Goal: Check status: Check status

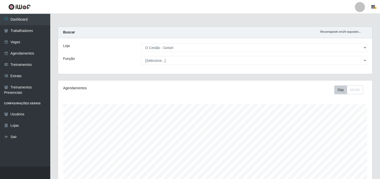
select select "224"
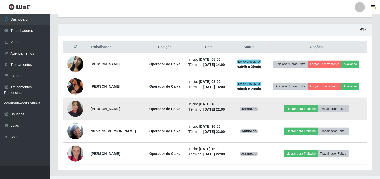
scroll to position [177, 0]
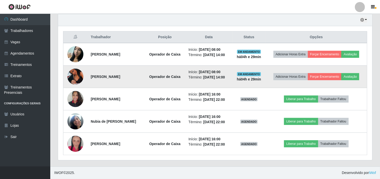
click at [76, 76] on img at bounding box center [75, 76] width 16 height 29
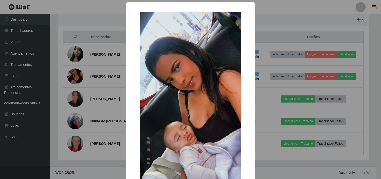
click at [75, 59] on div "× OK Cancel" at bounding box center [190, 89] width 381 height 179
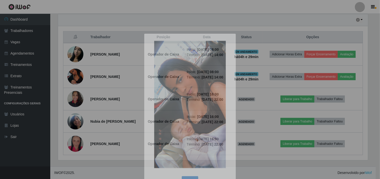
scroll to position [104, 314]
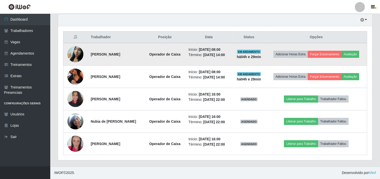
click at [73, 54] on img at bounding box center [75, 53] width 16 height 21
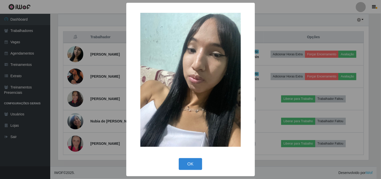
click at [73, 54] on div "× OK Cancel" at bounding box center [190, 89] width 381 height 179
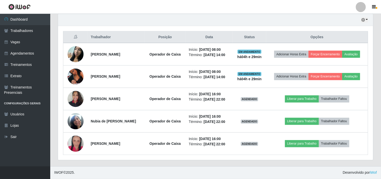
scroll to position [104, 314]
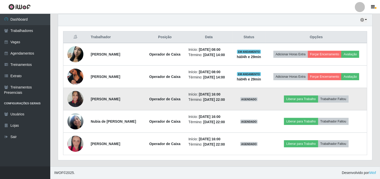
click at [79, 95] on img at bounding box center [75, 98] width 16 height 21
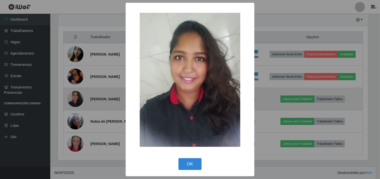
scroll to position [104, 311]
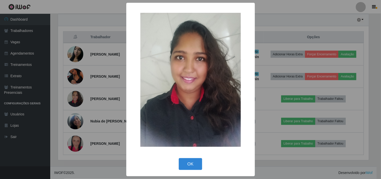
click at [84, 90] on div "× OK Cancel" at bounding box center [190, 89] width 381 height 179
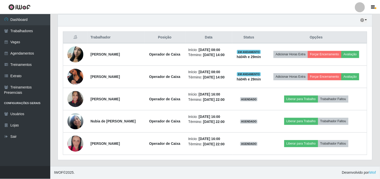
scroll to position [104, 314]
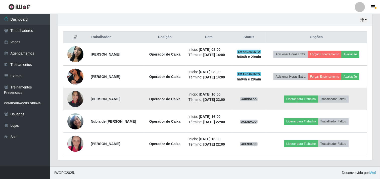
click at [77, 98] on img at bounding box center [75, 98] width 16 height 21
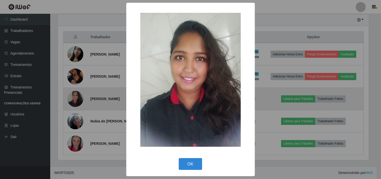
click at [77, 98] on div "× OK Cancel" at bounding box center [190, 89] width 381 height 179
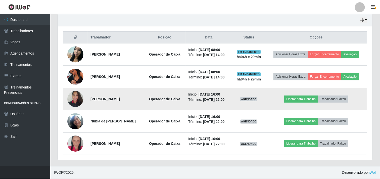
scroll to position [104, 314]
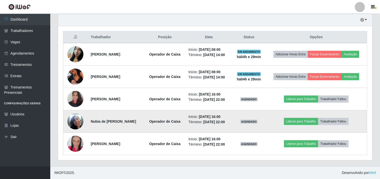
click at [76, 122] on img at bounding box center [75, 121] width 16 height 29
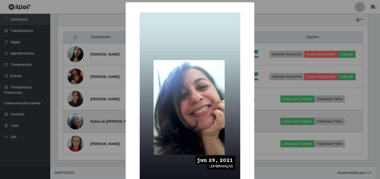
scroll to position [104, 311]
click at [76, 122] on div "× OK Cancel" at bounding box center [190, 89] width 381 height 179
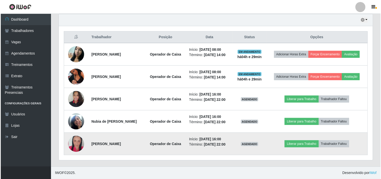
scroll to position [104, 314]
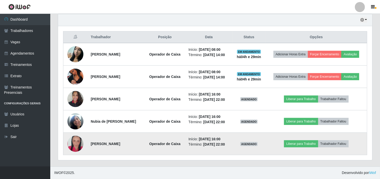
click at [69, 142] on img at bounding box center [75, 144] width 16 height 24
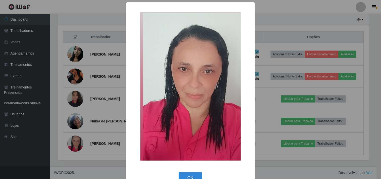
click at [81, 102] on div "× OK Cancel" at bounding box center [190, 89] width 381 height 179
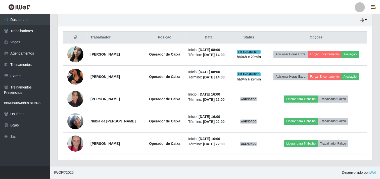
scroll to position [104, 314]
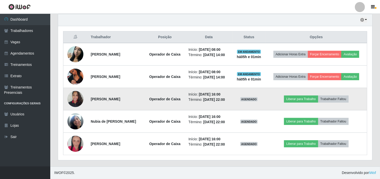
click at [73, 94] on img at bounding box center [75, 98] width 16 height 21
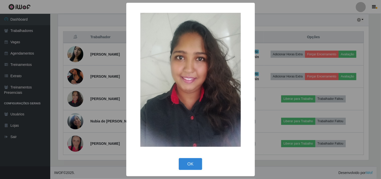
click at [83, 120] on div "× OK Cancel" at bounding box center [190, 89] width 381 height 179
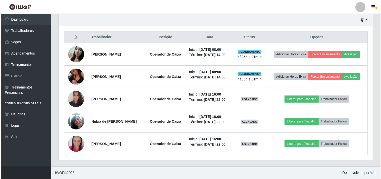
scroll to position [104, 314]
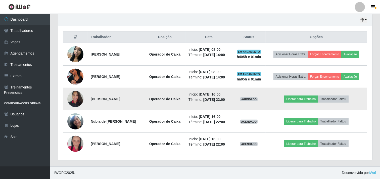
click at [74, 98] on img at bounding box center [75, 98] width 16 height 21
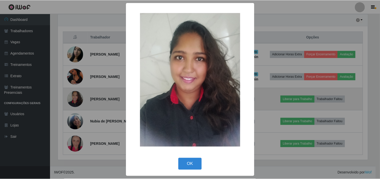
scroll to position [104, 311]
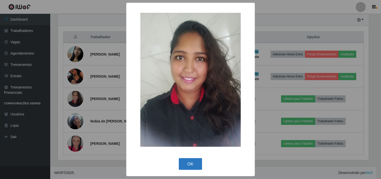
click at [189, 159] on button "OK" at bounding box center [190, 164] width 23 height 12
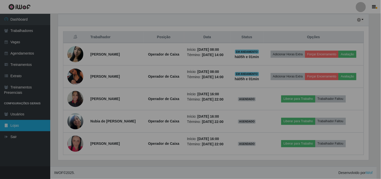
scroll to position [104, 314]
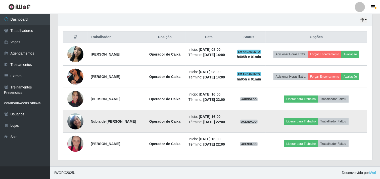
click at [79, 120] on img at bounding box center [75, 121] width 16 height 29
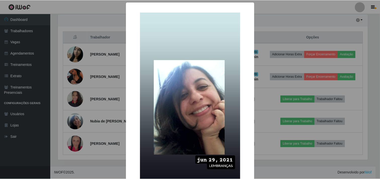
scroll to position [43, 0]
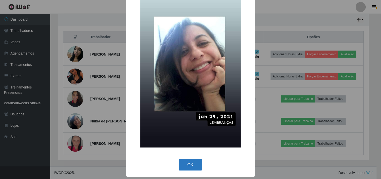
click at [191, 164] on button "OK" at bounding box center [190, 165] width 23 height 12
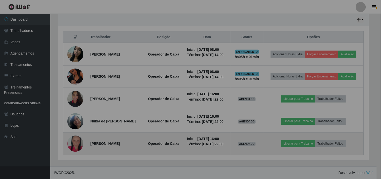
scroll to position [104, 314]
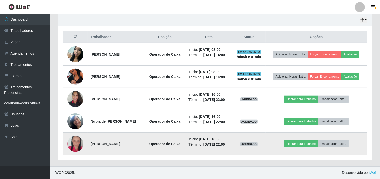
click at [79, 142] on img at bounding box center [75, 144] width 16 height 24
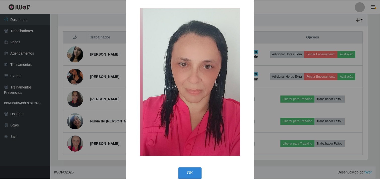
scroll to position [13, 0]
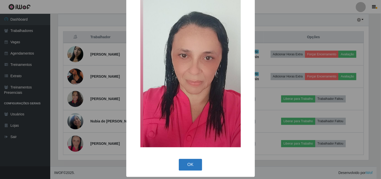
click at [191, 166] on button "OK" at bounding box center [190, 165] width 23 height 12
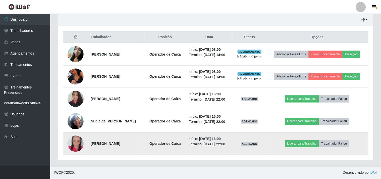
scroll to position [104, 314]
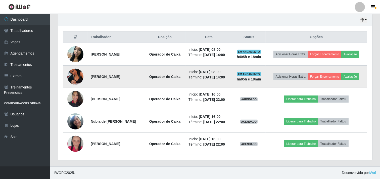
click at [76, 73] on img at bounding box center [75, 76] width 16 height 29
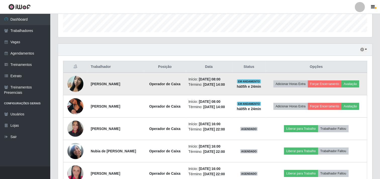
scroll to position [177, 0]
